Goal: Transaction & Acquisition: Obtain resource

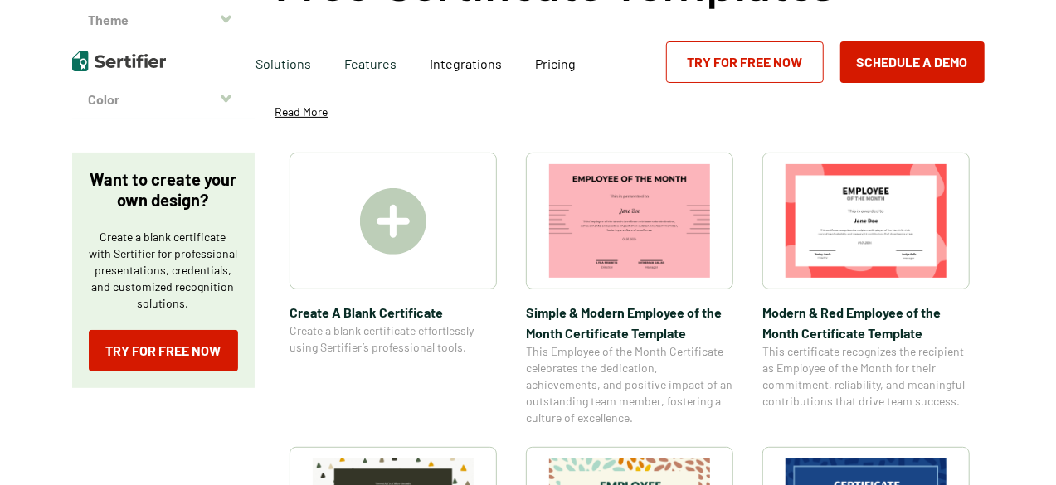
scroll to position [214, 0]
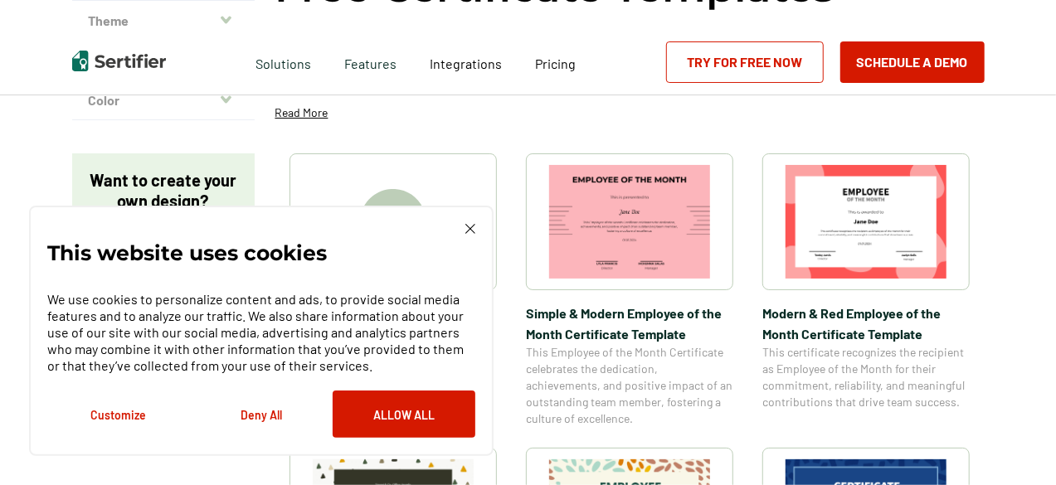
click at [818, 222] on img at bounding box center [866, 222] width 161 height 114
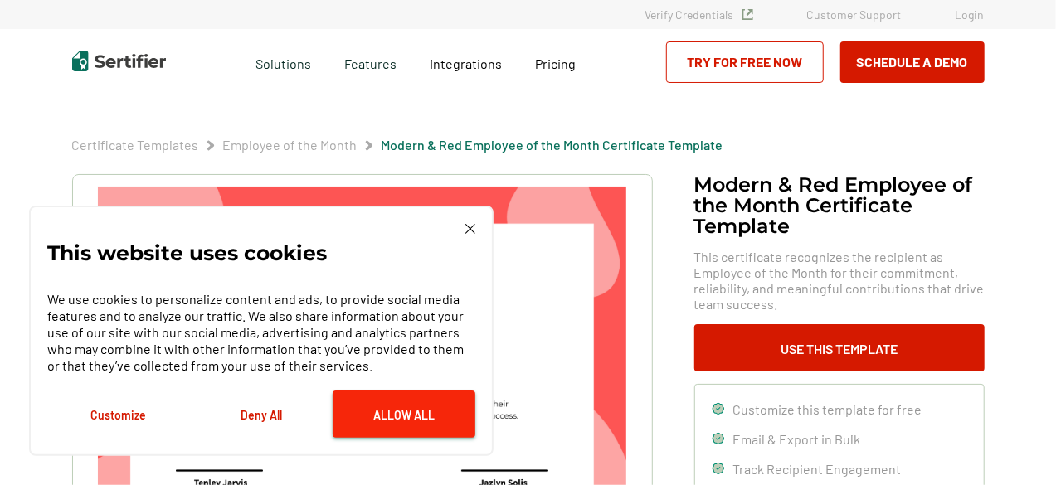
click at [405, 407] on button "Allow All" at bounding box center [404, 414] width 143 height 47
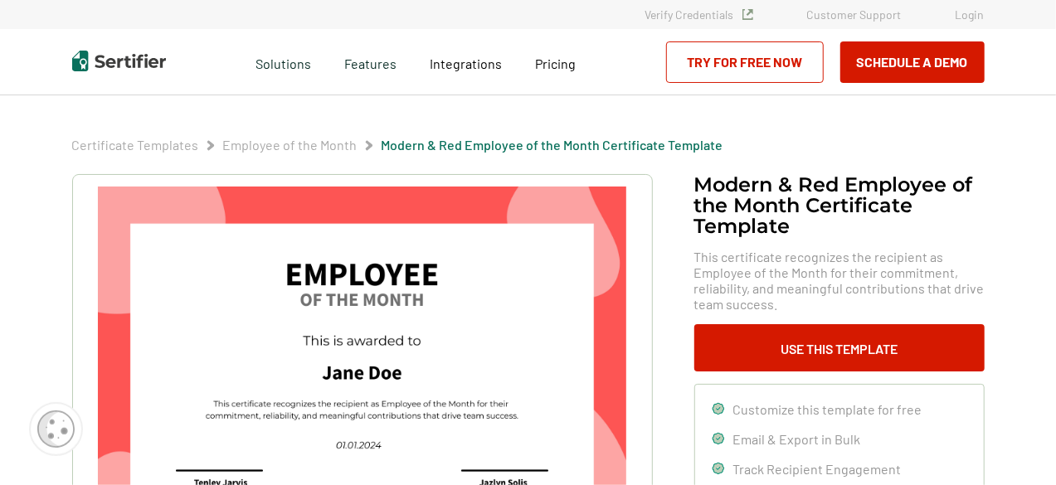
scroll to position [96, 0]
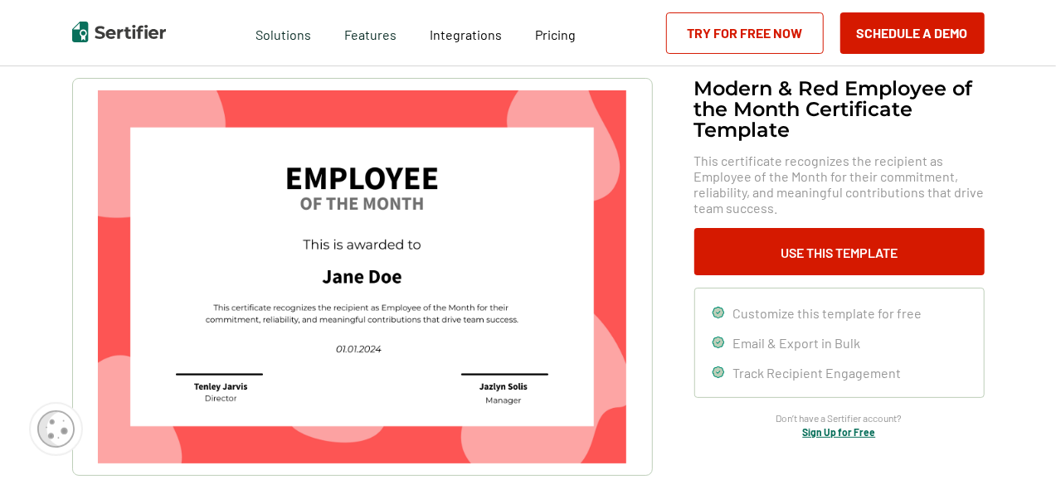
click at [375, 172] on img at bounding box center [362, 276] width 528 height 373
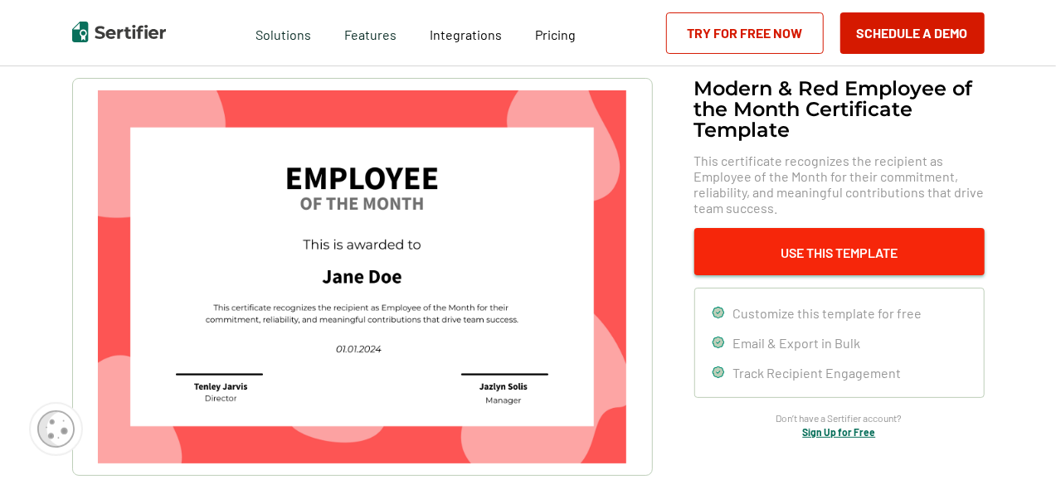
click at [747, 250] on button "Use This Template" at bounding box center [840, 251] width 290 height 47
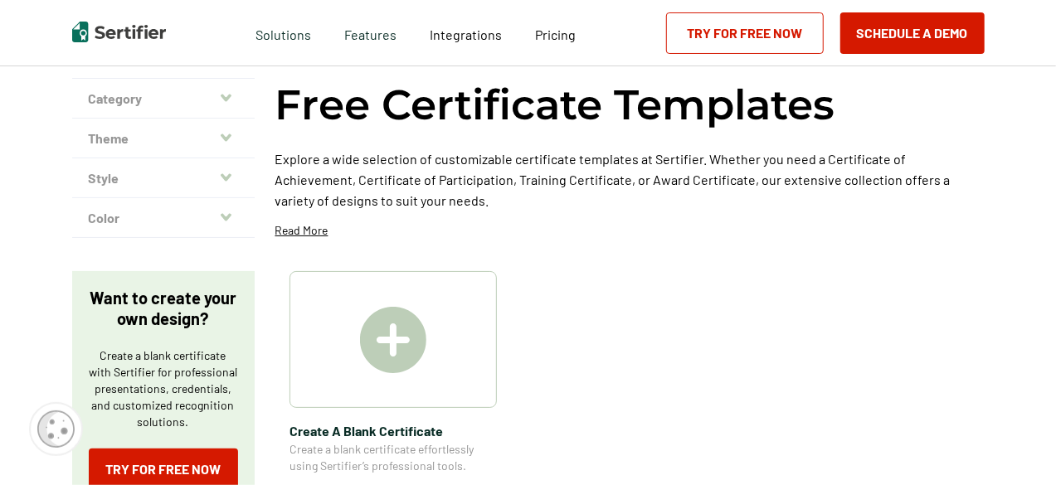
scroll to position [214, 0]
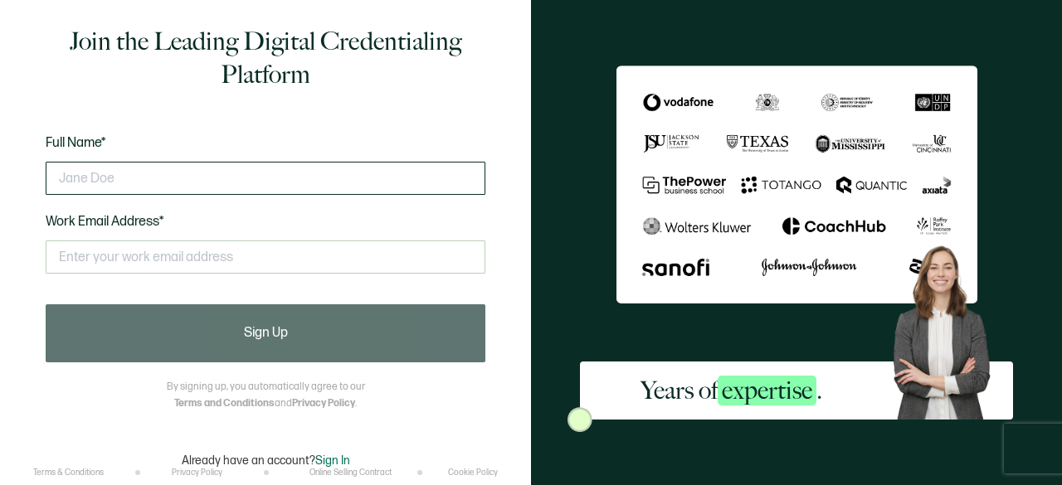
click at [86, 180] on input "text" at bounding box center [266, 178] width 440 height 33
type input "Ro"
